Goal: Task Accomplishment & Management: Manage account settings

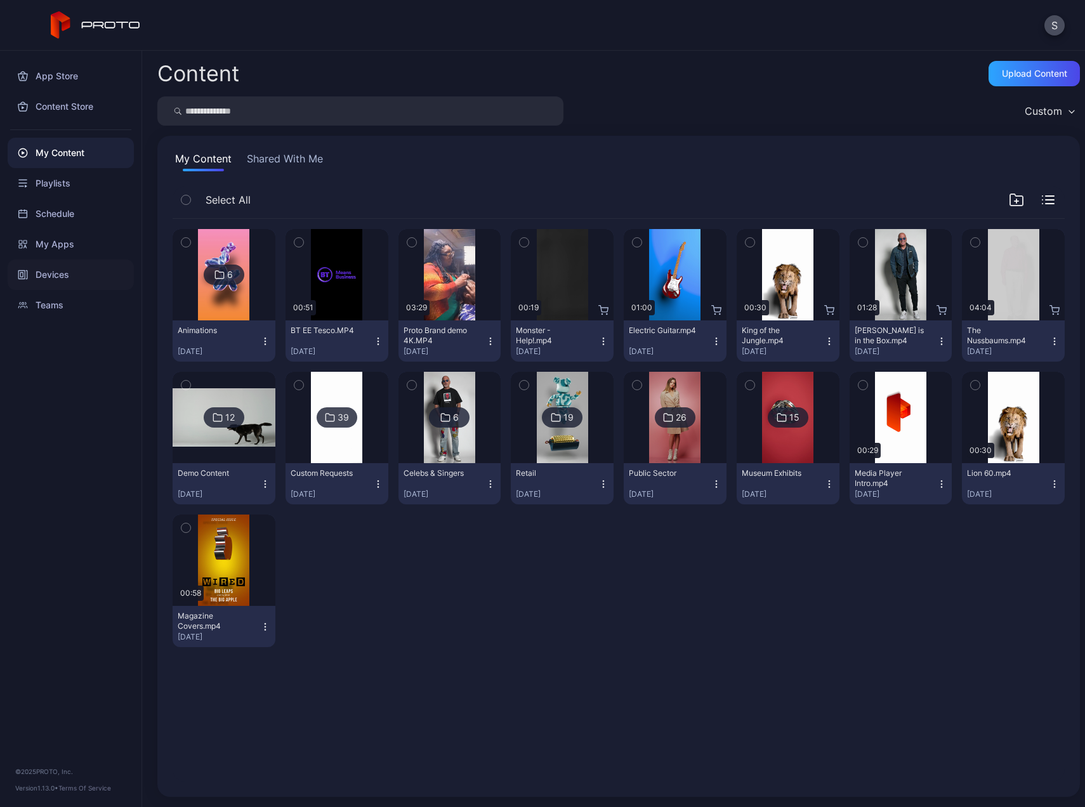
click at [54, 276] on div "Devices" at bounding box center [71, 275] width 126 height 30
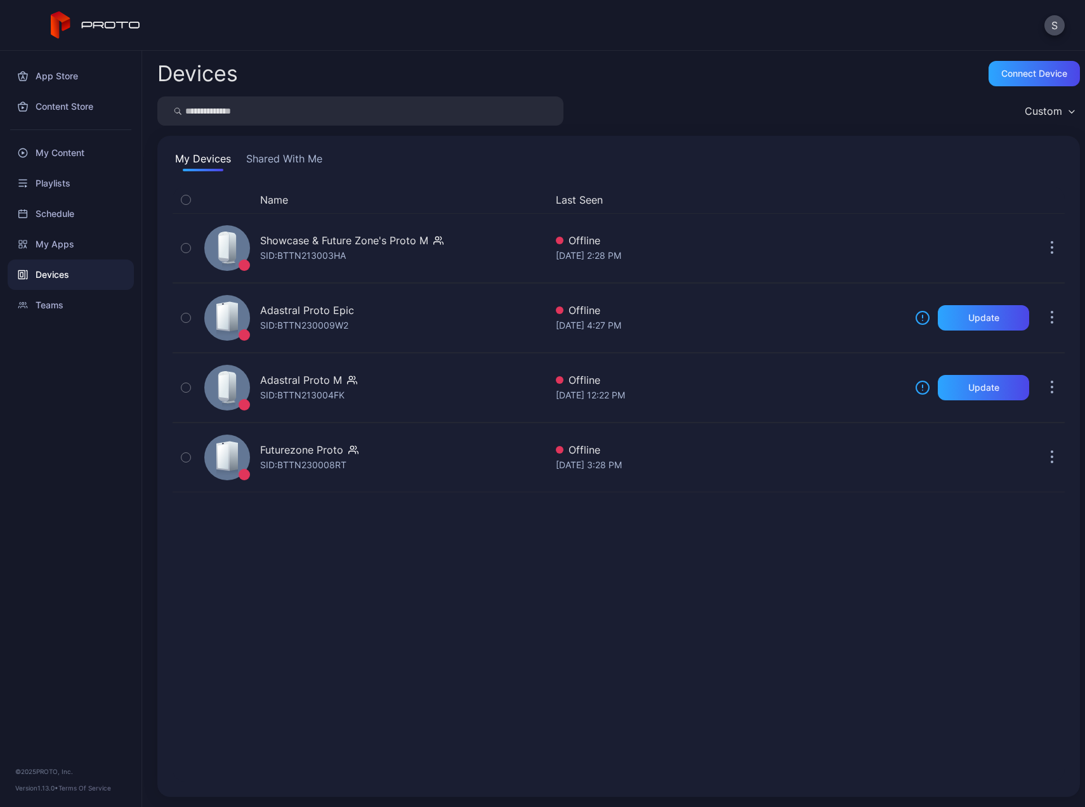
click at [401, 586] on div "Name Last Seen Showcase & Future Zone's Proto M SID: BTTN213003HA Offline Aug 2…" at bounding box center [619, 484] width 892 height 595
click at [708, 94] on div "Devices Connect device Custom My Devices Shared With Me Name Last Seen Showcase…" at bounding box center [613, 429] width 943 height 757
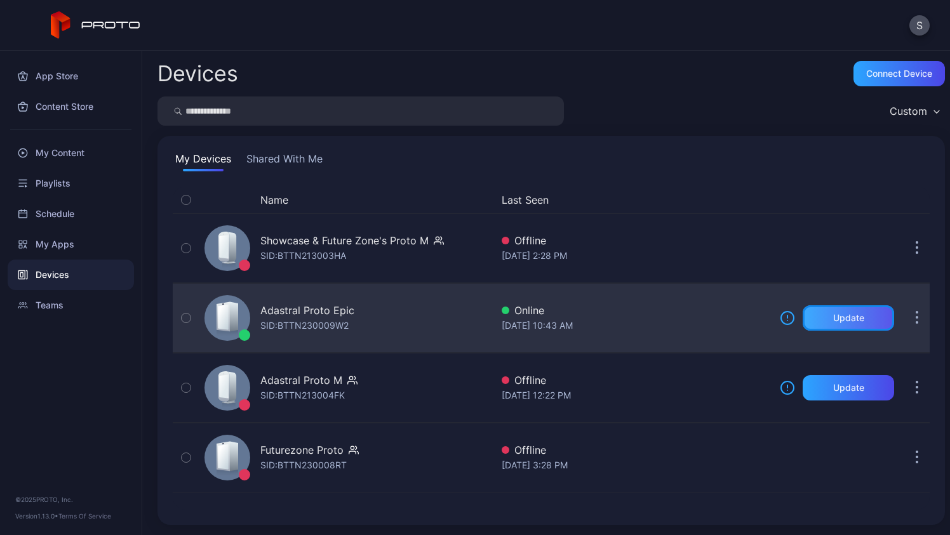
click at [854, 322] on div "Update" at bounding box center [847, 317] width 91 height 25
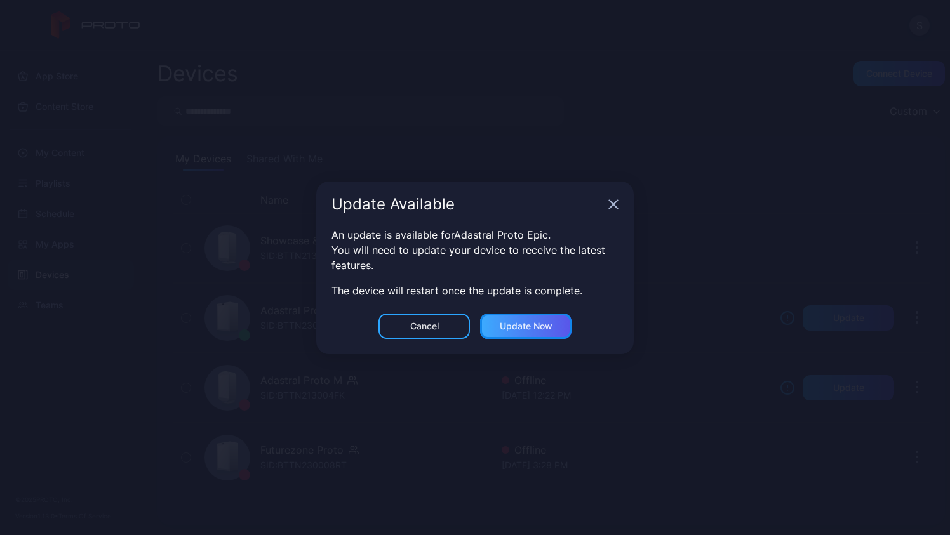
click at [537, 325] on div "Update now" at bounding box center [526, 326] width 53 height 10
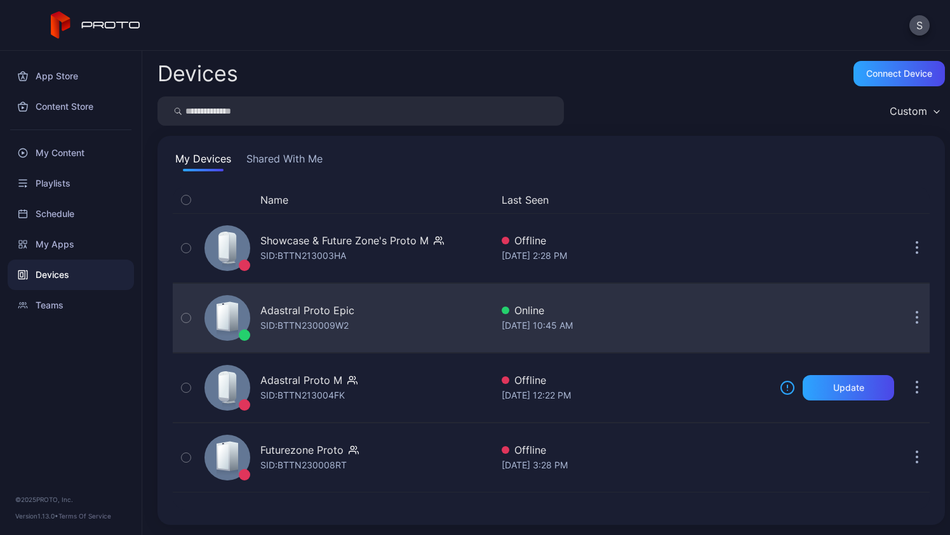
click at [311, 321] on div "SID: BTTN230009W2" at bounding box center [304, 325] width 88 height 15
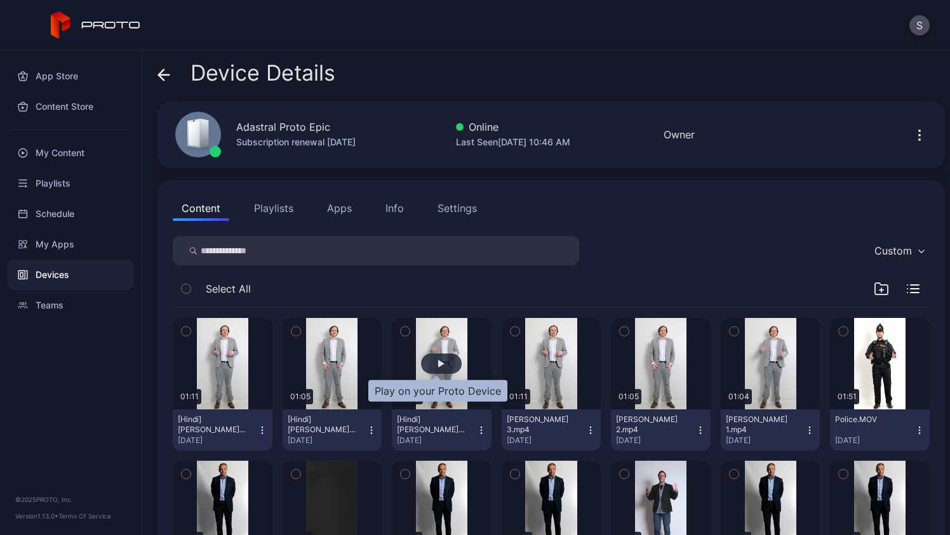
click at [446, 365] on div "button" at bounding box center [441, 364] width 41 height 20
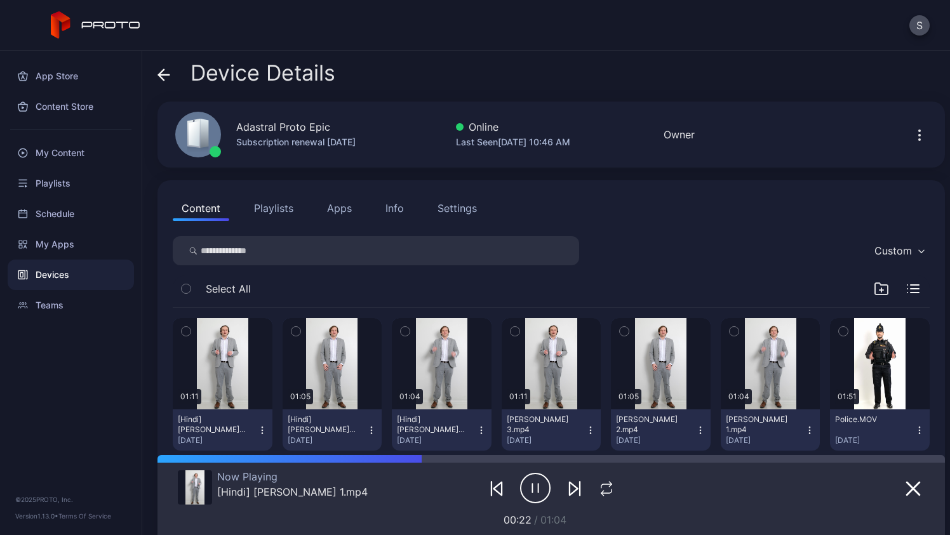
click at [531, 485] on icon "button" at bounding box center [535, 488] width 30 height 32
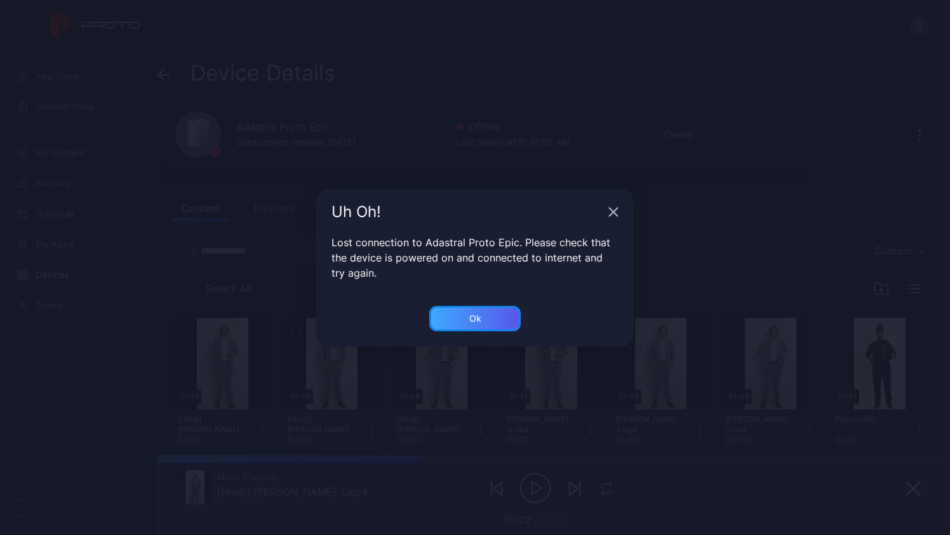
click at [437, 312] on div "Ok" at bounding box center [474, 318] width 91 height 25
